Goal: Task Accomplishment & Management: Manage account settings

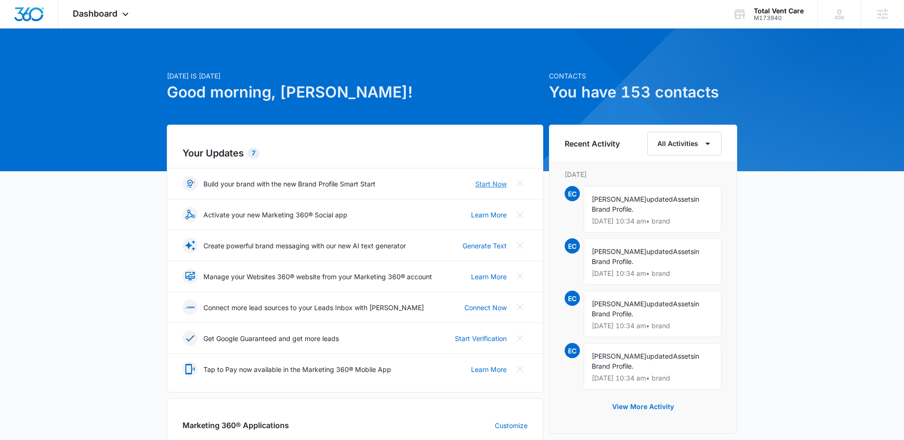
click at [489, 186] on link "Start Now" at bounding box center [490, 184] width 31 height 10
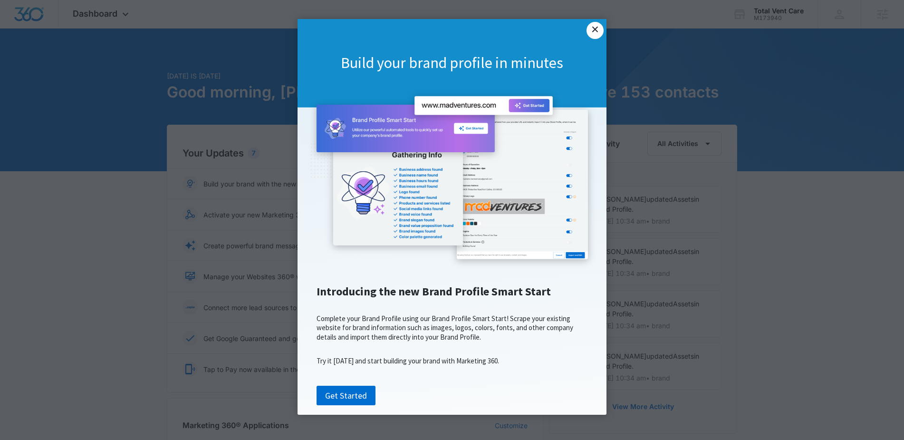
click at [596, 29] on link "×" at bounding box center [595, 30] width 17 height 17
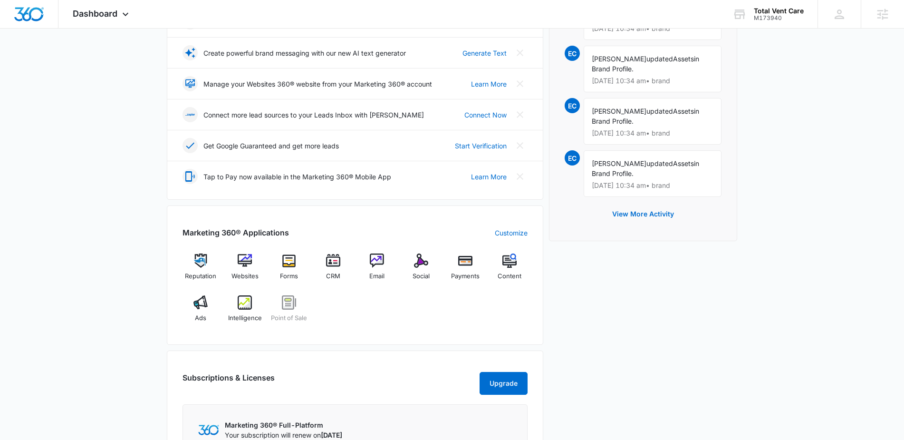
scroll to position [289, 0]
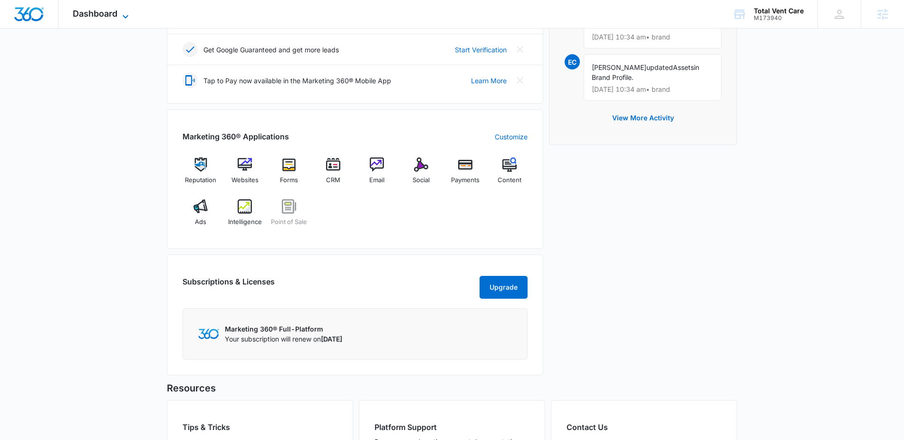
click at [124, 16] on icon at bounding box center [125, 16] width 11 height 11
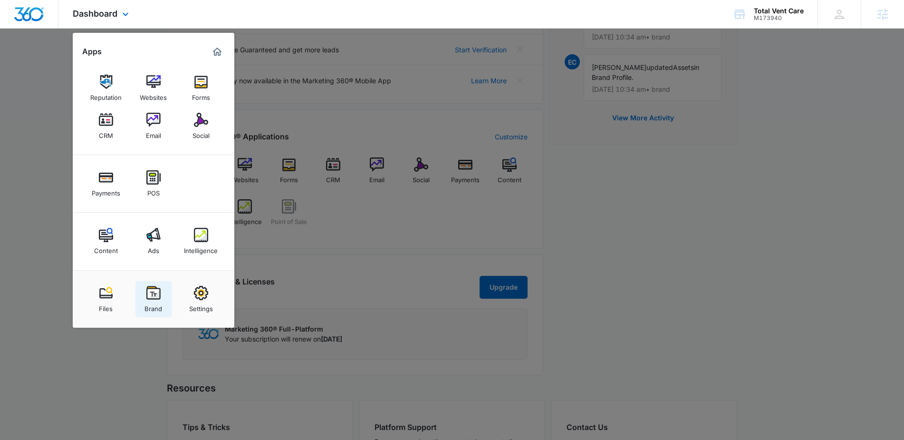
click at [156, 296] on img at bounding box center [153, 293] width 14 height 14
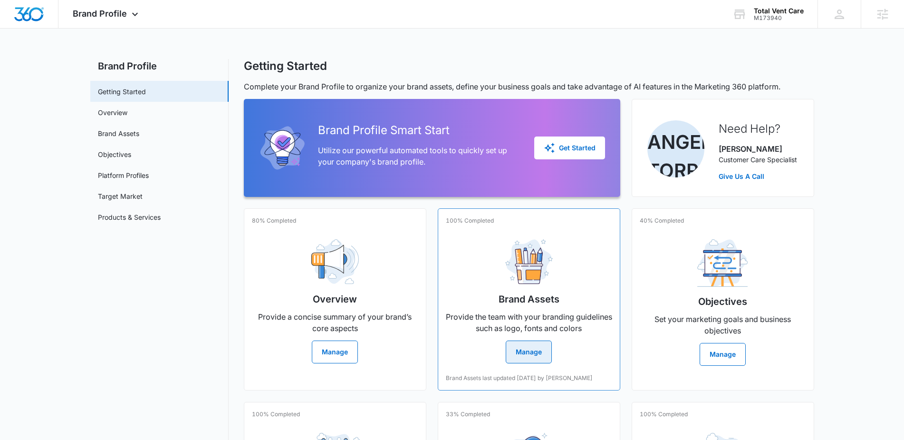
click at [523, 352] on button "Manage" at bounding box center [529, 351] width 46 height 23
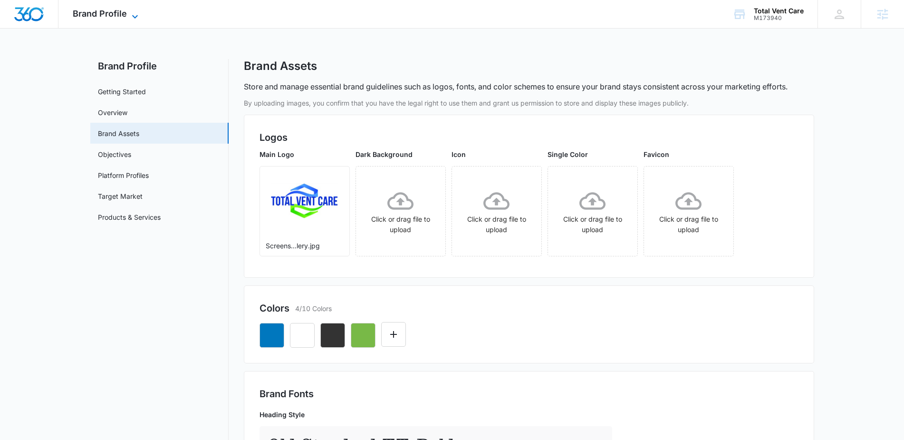
click at [139, 15] on icon at bounding box center [134, 16] width 11 height 11
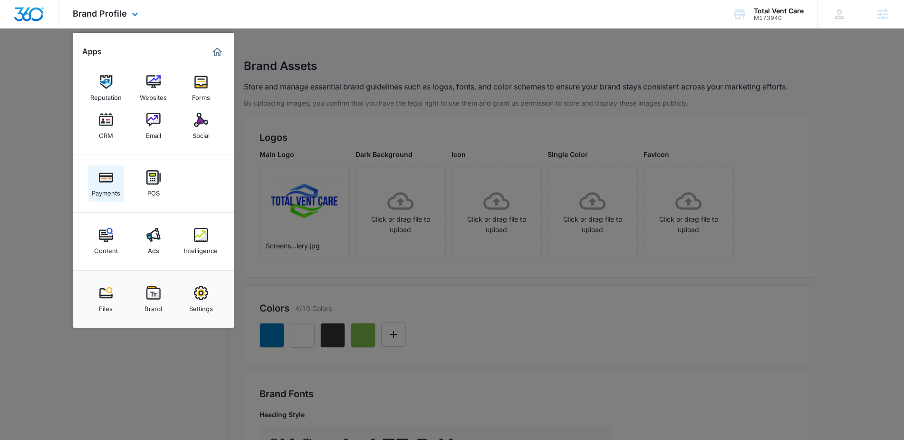
click at [106, 181] on img at bounding box center [106, 177] width 14 height 14
